Goal: Check status

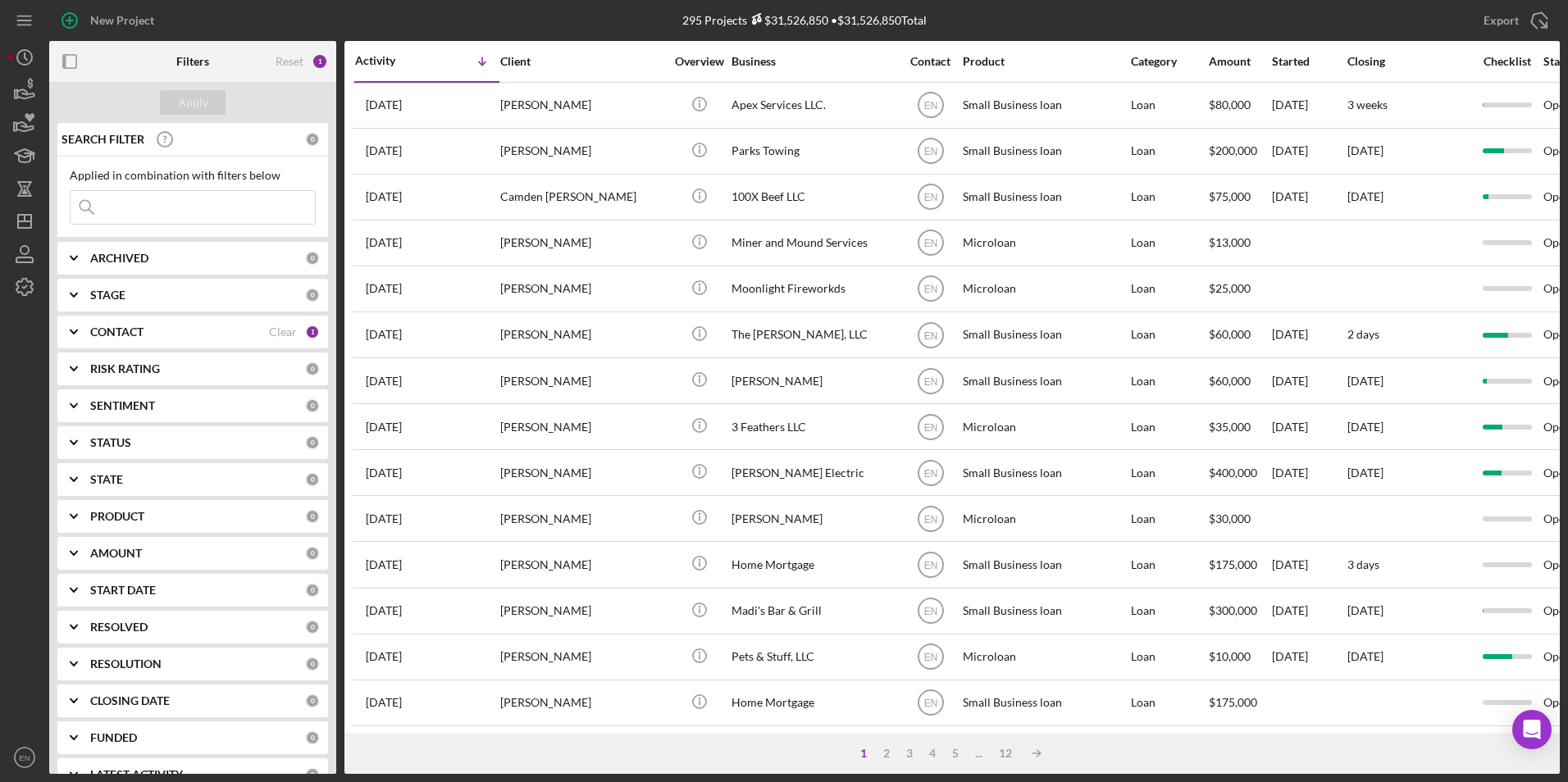
click at [107, 210] on input at bounding box center [192, 208] width 245 height 33
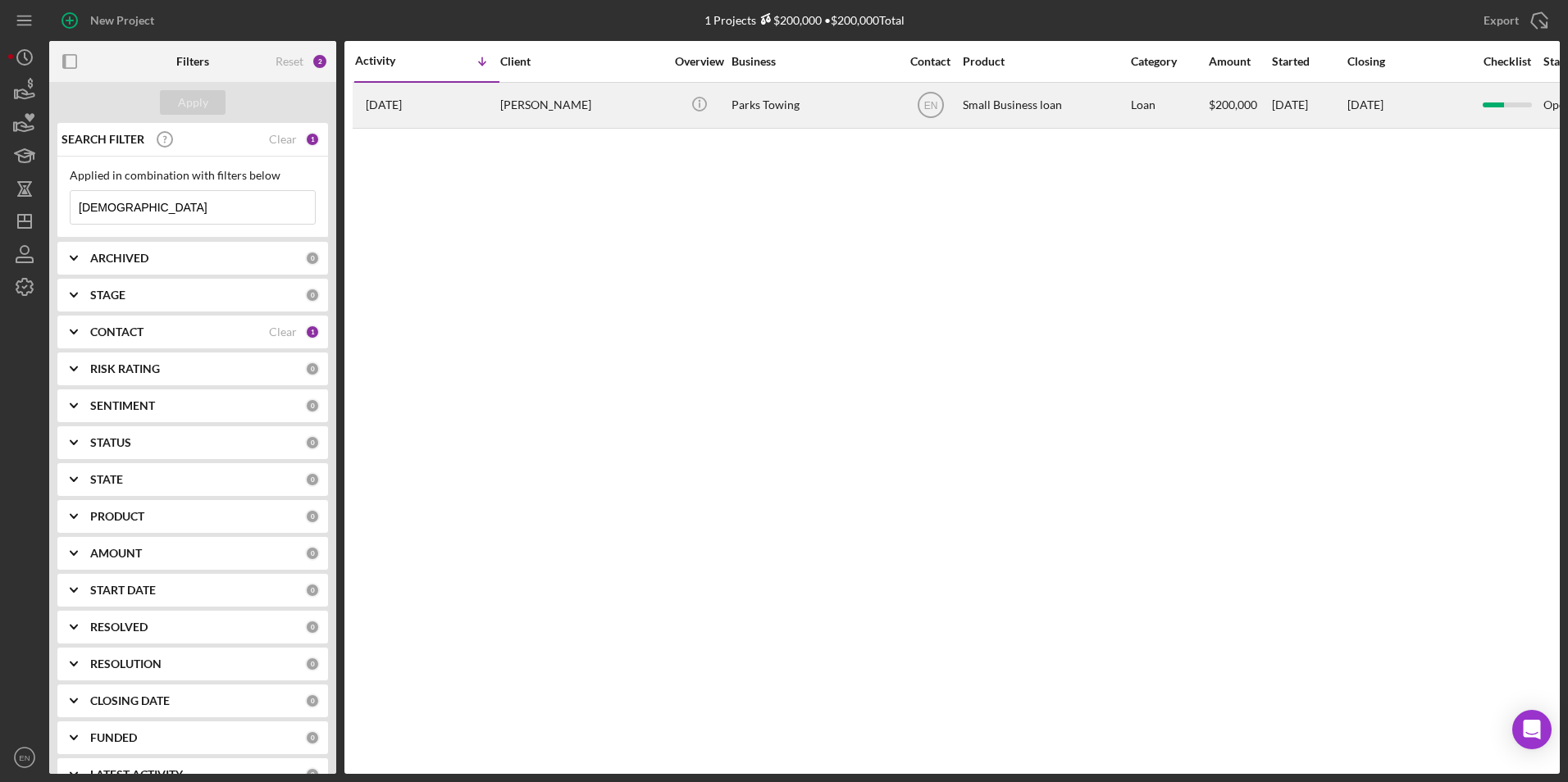
type input "[DEMOGRAPHIC_DATA]"
click at [564, 104] on div "[PERSON_NAME]" at bounding box center [582, 105] width 164 height 43
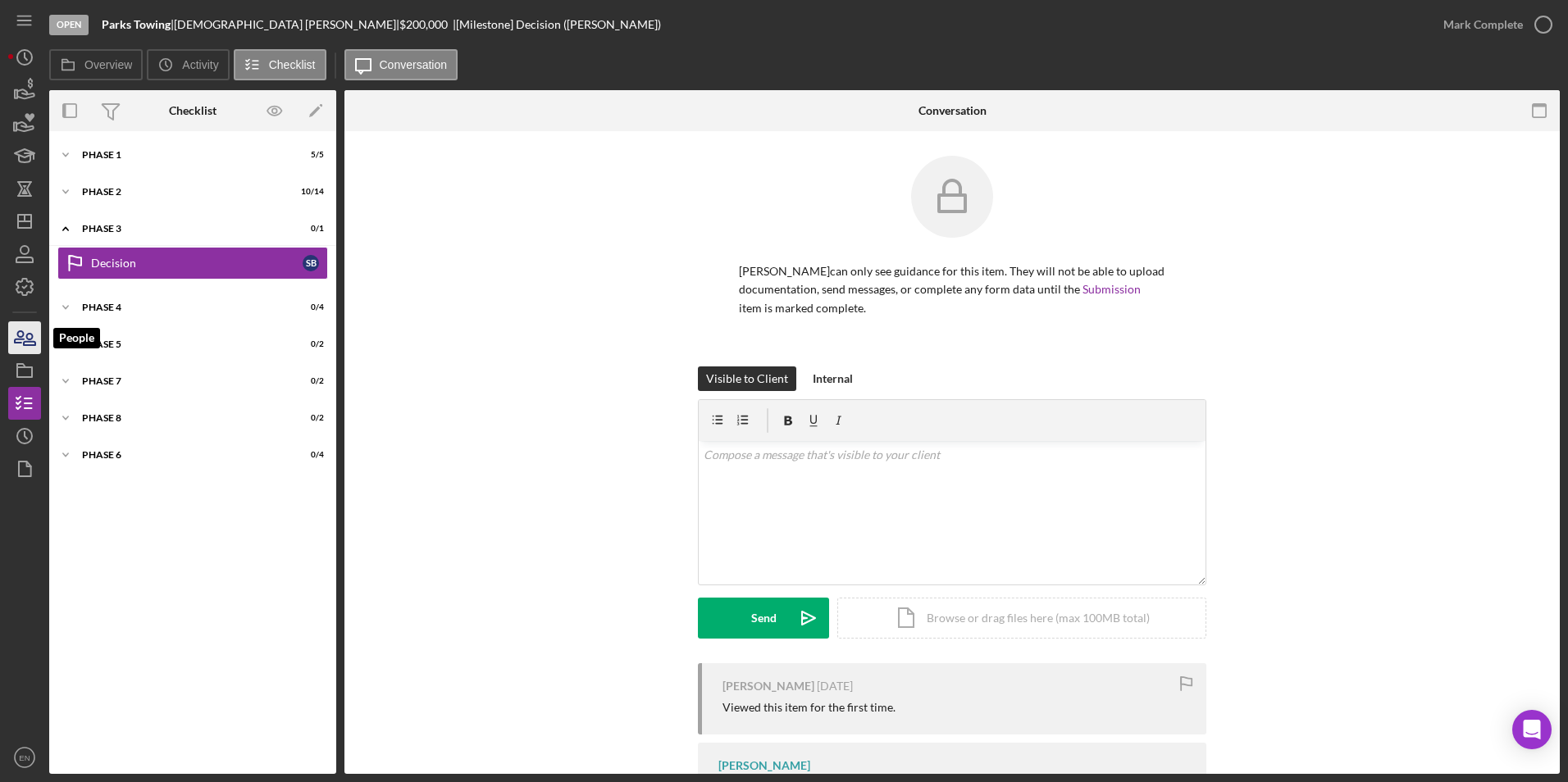
click at [24, 341] on icon "button" at bounding box center [29, 339] width 11 height 11
